Goal: Task Accomplishment & Management: Use online tool/utility

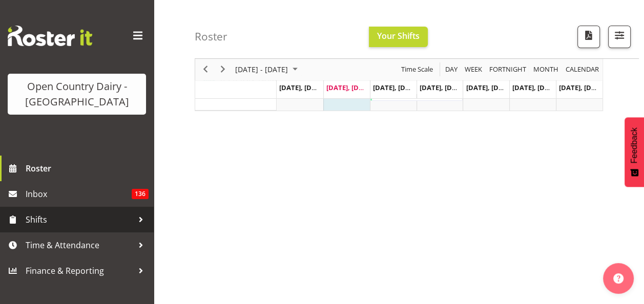
scroll to position [102, 0]
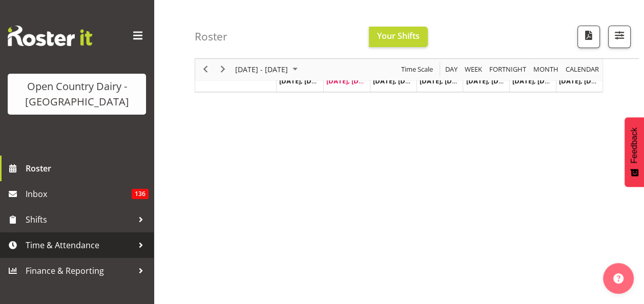
click at [89, 242] on span "Time & Attendance" at bounding box center [80, 245] width 108 height 15
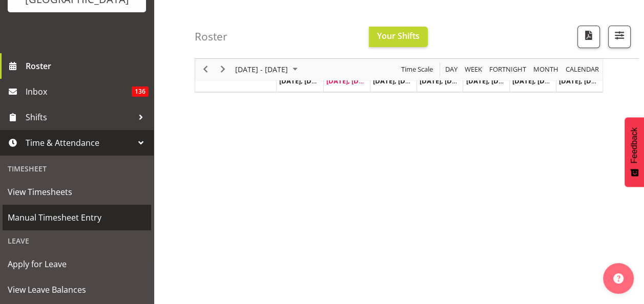
click at [81, 216] on span "Manual Timesheet Entry" at bounding box center [77, 217] width 138 height 15
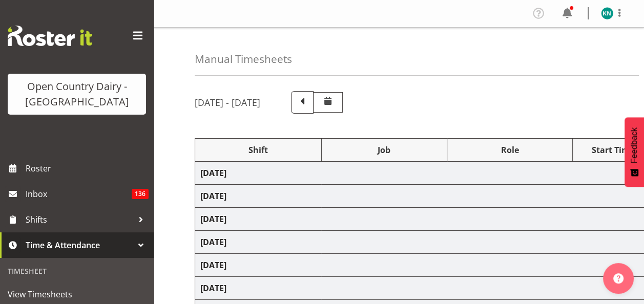
select select "80486"
select select "80480"
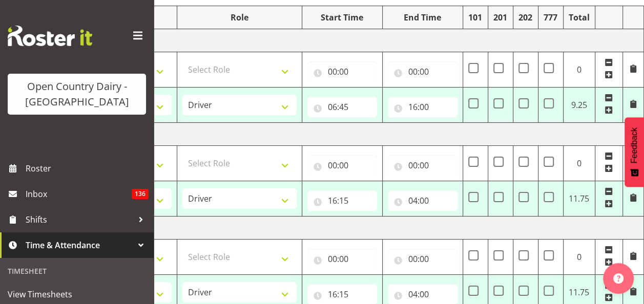
scroll to position [76, 0]
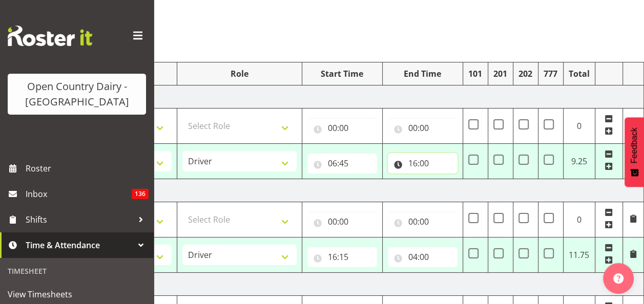
click at [414, 164] on input "16:00" at bounding box center [423, 163] width 70 height 20
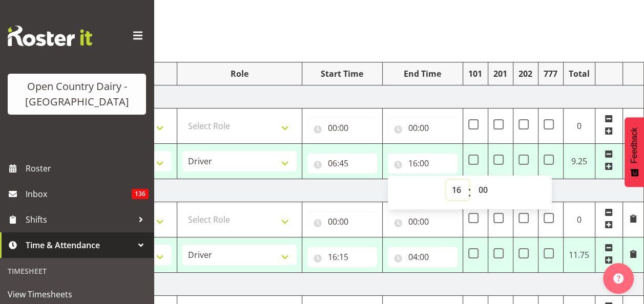
click at [454, 189] on select "00 01 02 03 04 05 06 07 08 09 10 11 12 13 14 15 16 17 18 19 20 21 22 23" at bounding box center [457, 190] width 23 height 20
select select "17"
click at [446, 180] on select "00 01 02 03 04 05 06 07 08 09 10 11 12 13 14 15 16 17 18 19 20 21 22 23" at bounding box center [457, 190] width 23 height 20
type input "17:00"
click at [484, 187] on select "00 01 02 03 04 05 06 07 08 09 10 11 12 13 14 15 16 17 18 19 20 21 22 23 24 25 2…" at bounding box center [484, 190] width 23 height 20
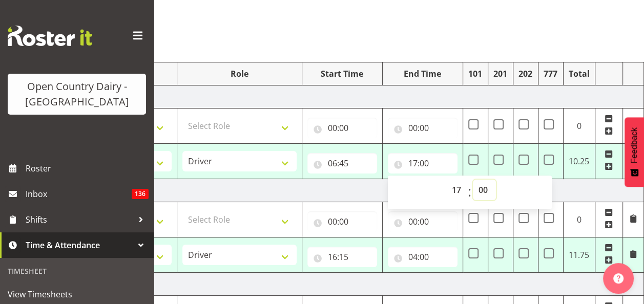
select select "15"
click at [473, 180] on select "00 01 02 03 04 05 06 07 08 09 10 11 12 13 14 15 16 17 18 19 20 21 22 23 24 25 2…" at bounding box center [484, 190] width 23 height 20
type input "17:15"
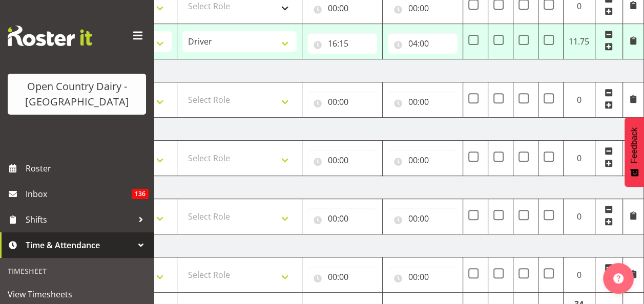
scroll to position [435, 0]
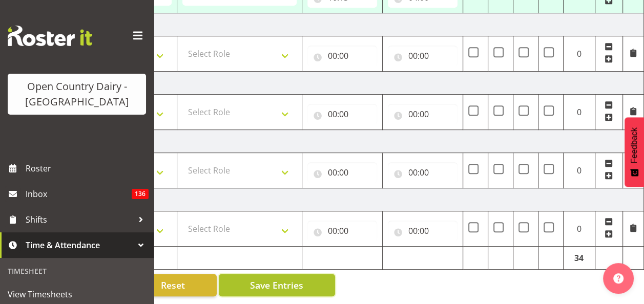
click at [280, 281] on span "Save Entries" at bounding box center [276, 285] width 53 height 13
select select "80486"
type input "06:45"
type input "17:15"
select select "80480"
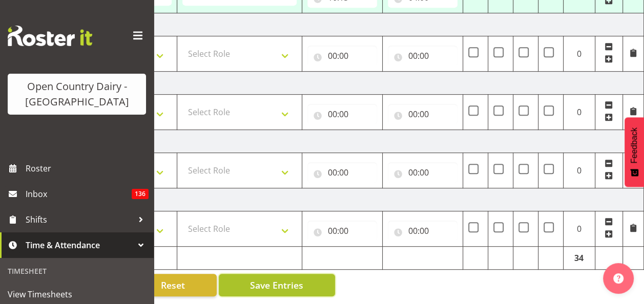
type input "16:15"
type input "04:00"
select select "80480"
type input "16:15"
type input "04:00"
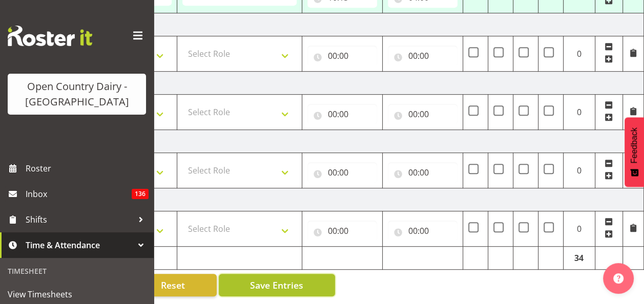
select select "80480"
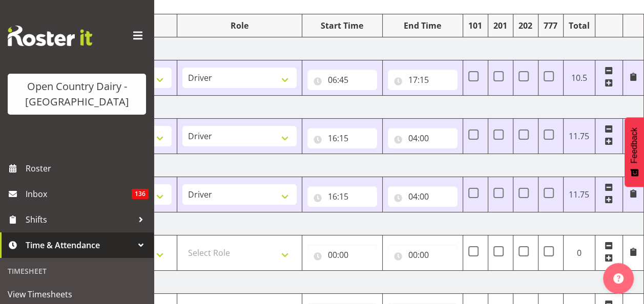
scroll to position [176, 0]
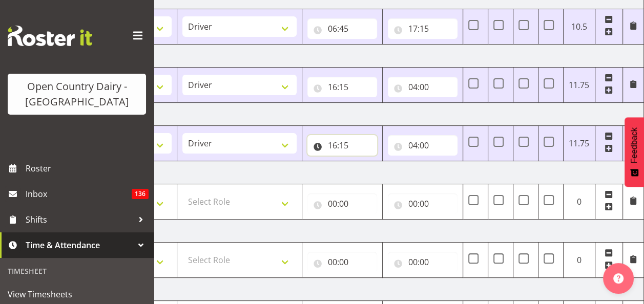
click at [361, 146] on input "16:15" at bounding box center [342, 145] width 70 height 20
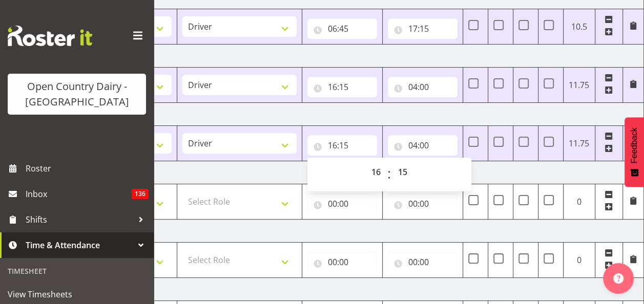
click at [273, 174] on td "[DATE]" at bounding box center [285, 172] width 716 height 23
